Goal: Transaction & Acquisition: Purchase product/service

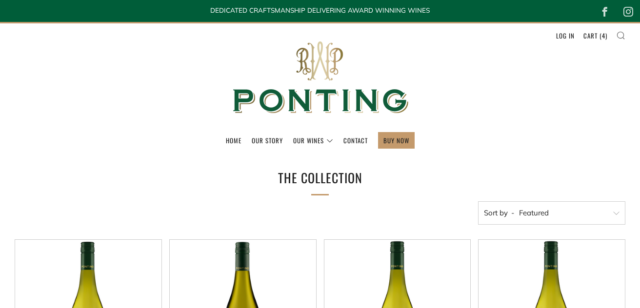
click at [618, 32] on icon at bounding box center [620, 35] width 9 height 9
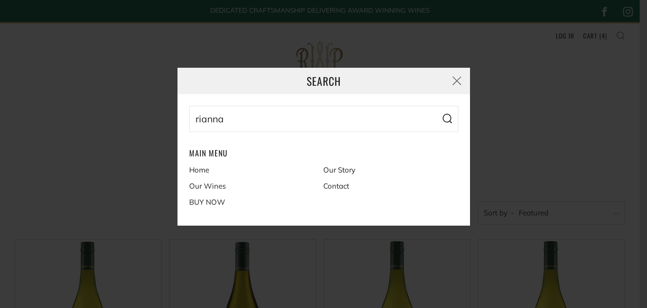
type input "rianna"
click at [436, 106] on button "Search" at bounding box center [447, 119] width 22 height 26
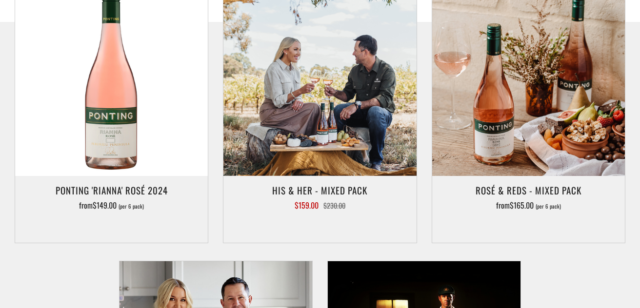
scroll to position [314, 0]
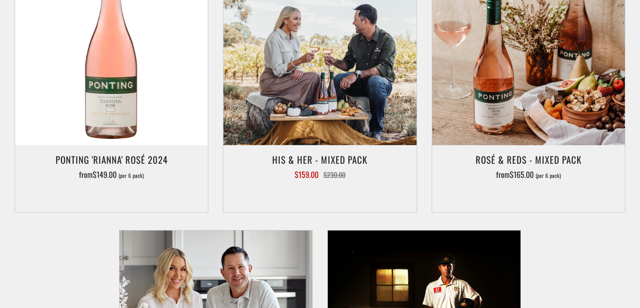
drag, startPoint x: 643, startPoint y: 46, endPoint x: 646, endPoint y: 97, distance: 50.4
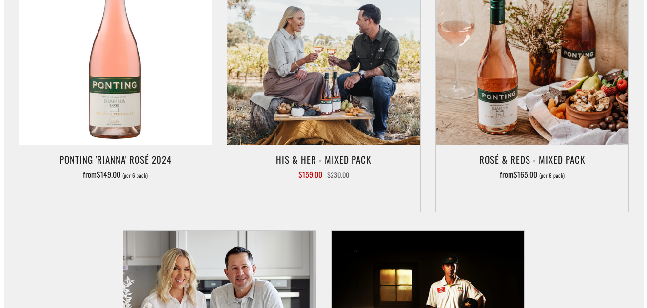
scroll to position [0, 0]
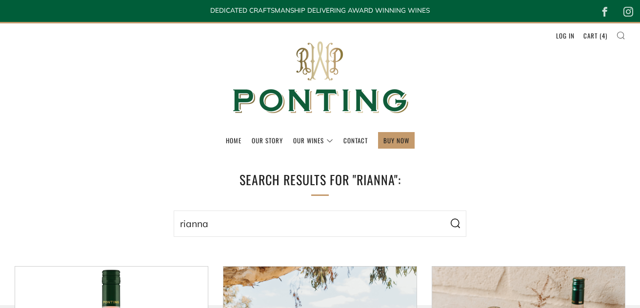
click at [622, 35] on icon at bounding box center [620, 35] width 9 height 9
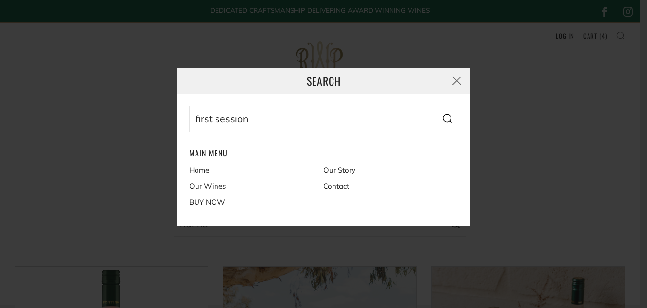
type input "first session"
click at [436, 106] on button "Search" at bounding box center [447, 119] width 22 height 26
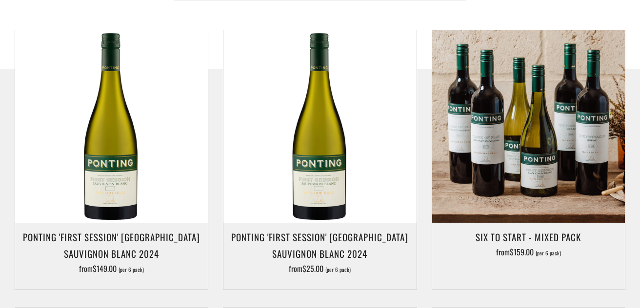
scroll to position [247, 0]
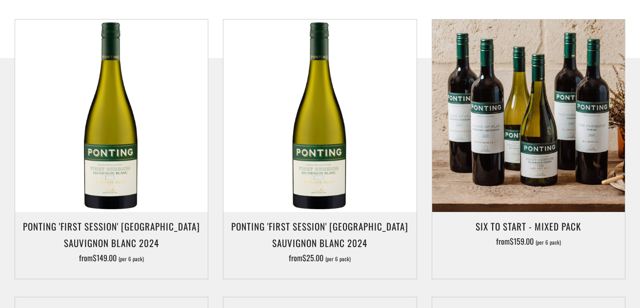
drag, startPoint x: 641, startPoint y: 36, endPoint x: 646, endPoint y: 70, distance: 35.0
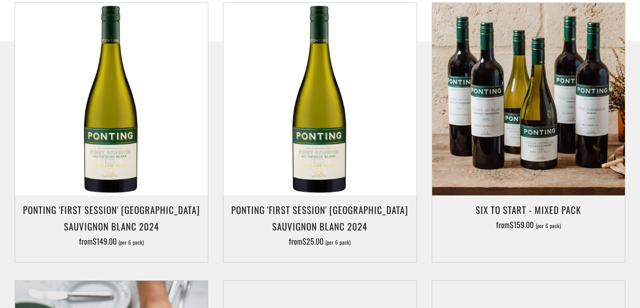
scroll to position [321, 0]
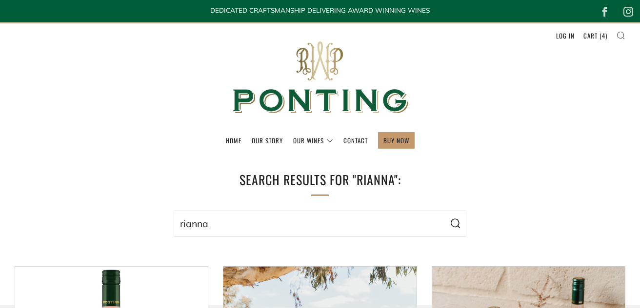
click at [624, 32] on icon at bounding box center [620, 35] width 9 height 9
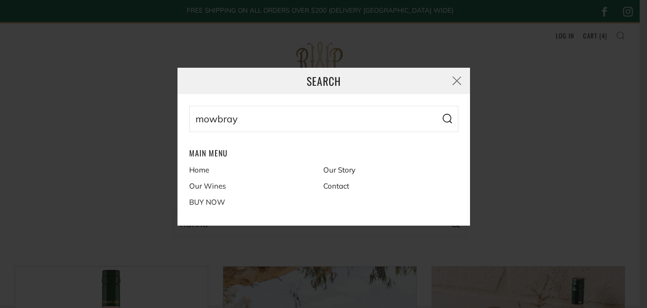
type input "mowbray"
click at [436, 106] on button "Search" at bounding box center [447, 119] width 22 height 26
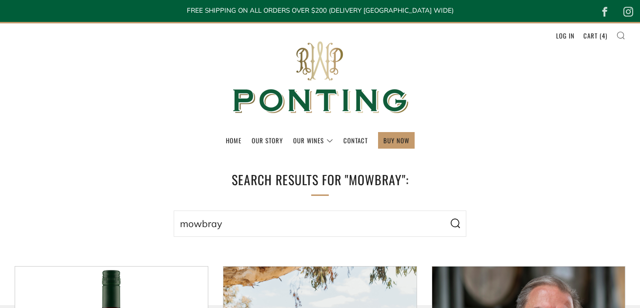
click at [621, 35] on icon at bounding box center [620, 35] width 9 height 9
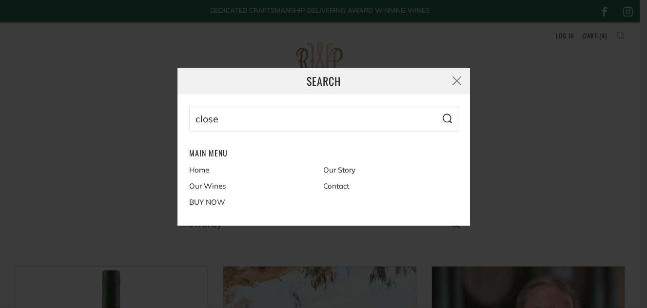
type input "close"
click at [436, 106] on button "Search" at bounding box center [447, 119] width 22 height 26
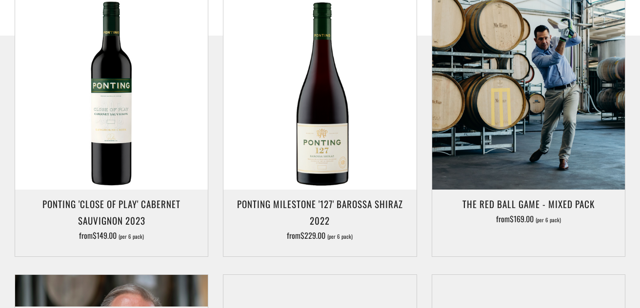
scroll to position [280, 0]
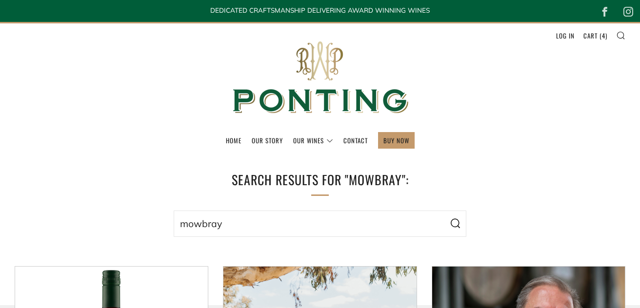
click at [622, 30] on li "Search" at bounding box center [620, 34] width 9 height 9
click at [261, 220] on input "mowbray" at bounding box center [320, 224] width 293 height 26
type input "pinnacle"
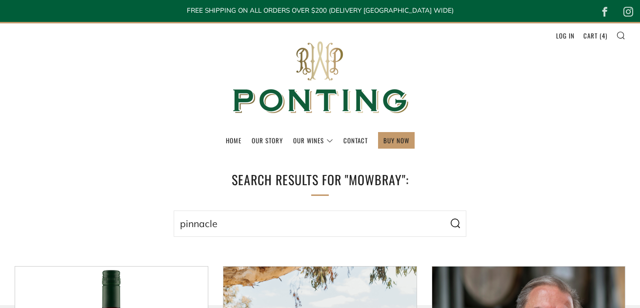
click at [444, 211] on button "Search" at bounding box center [455, 224] width 22 height 26
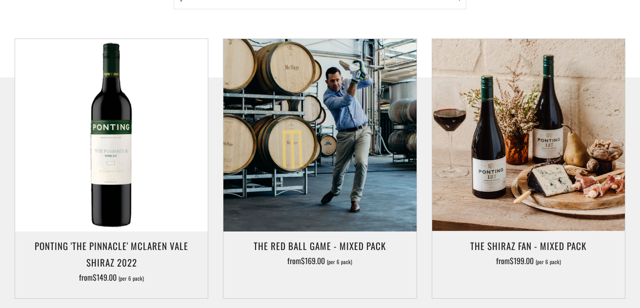
scroll to position [242, 0]
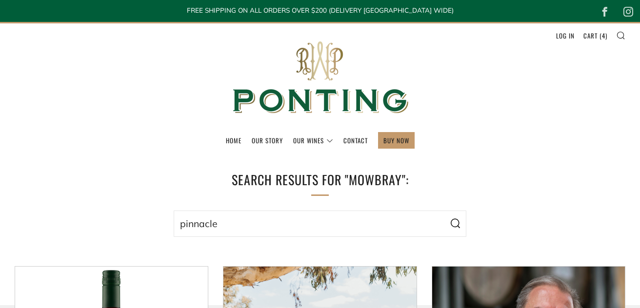
click at [228, 219] on input "pinnacle" at bounding box center [320, 224] width 293 height 26
type input "257"
click at [444, 211] on button "Search" at bounding box center [455, 224] width 22 height 26
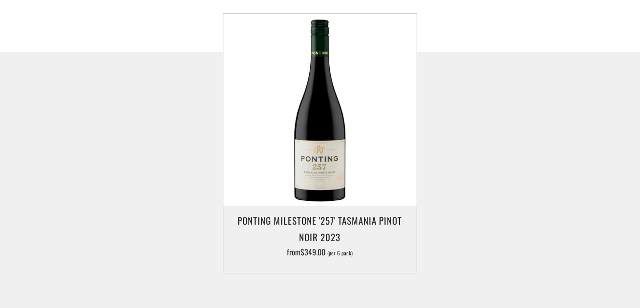
scroll to position [251, 0]
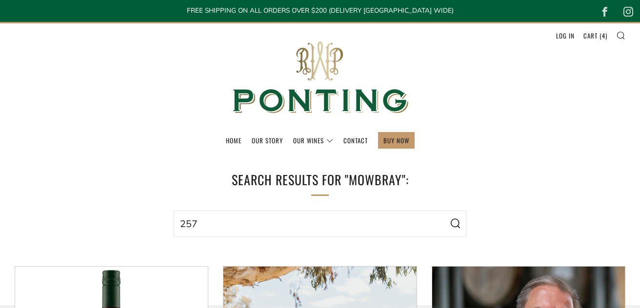
click at [200, 222] on input "257" at bounding box center [320, 224] width 293 height 26
click at [186, 225] on input "257" at bounding box center [320, 224] width 293 height 26
type input "127"
click at [444, 211] on button "Search" at bounding box center [455, 224] width 22 height 26
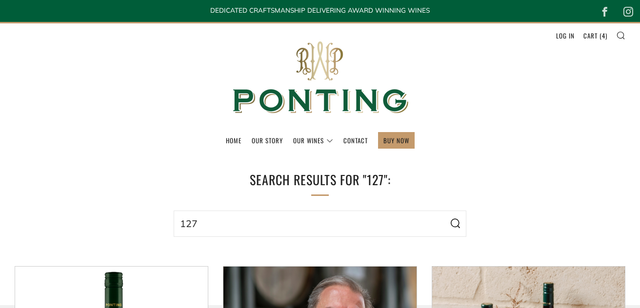
click at [240, 219] on input "127" at bounding box center [320, 224] width 293 height 26
type input "366"
click at [444, 211] on button "Search" at bounding box center [455, 224] width 22 height 26
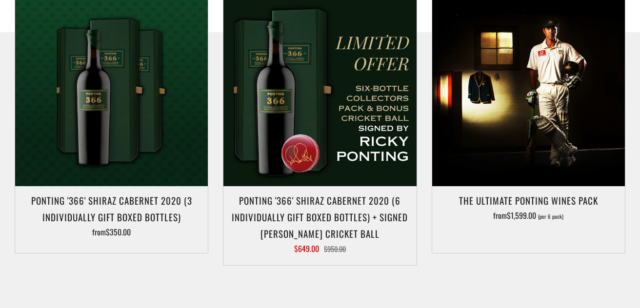
scroll to position [293, 0]
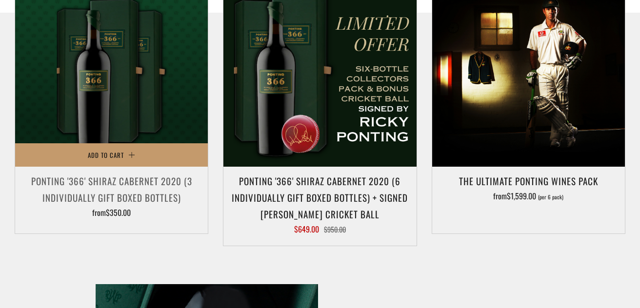
click at [157, 190] on h3 "Ponting '366' Shiraz Cabernet 2020 (3 individually gift boxed bottles)" at bounding box center [111, 189] width 183 height 33
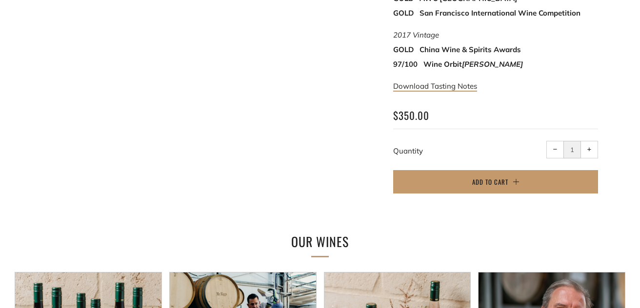
scroll to position [780, 0]
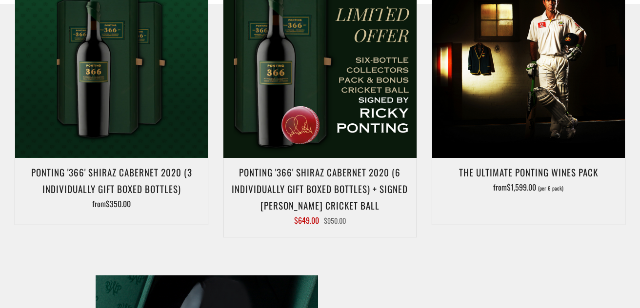
scroll to position [268, 0]
